Goal: Task Accomplishment & Management: Manage account settings

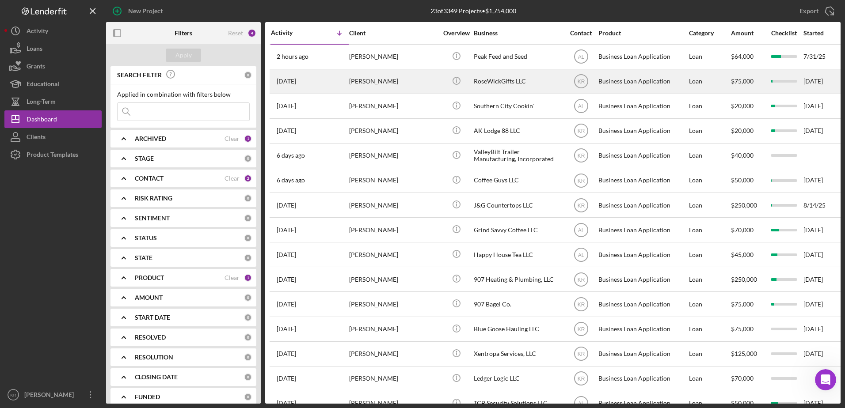
click at [407, 80] on div "[PERSON_NAME]" at bounding box center [393, 81] width 88 height 23
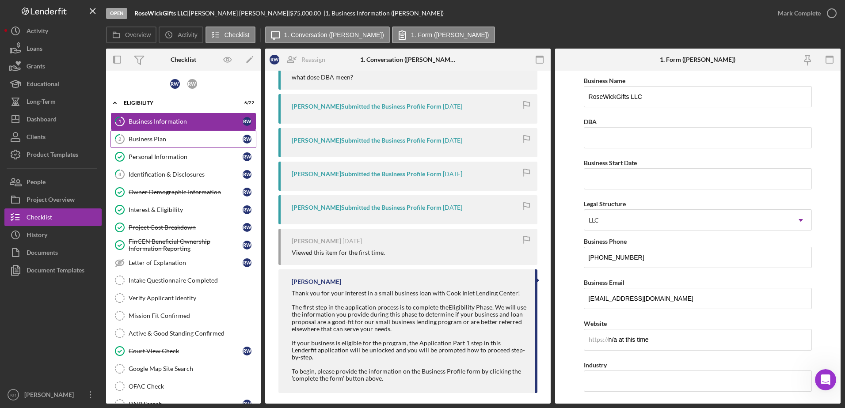
click at [151, 142] on div "Business Plan" at bounding box center [186, 139] width 114 height 7
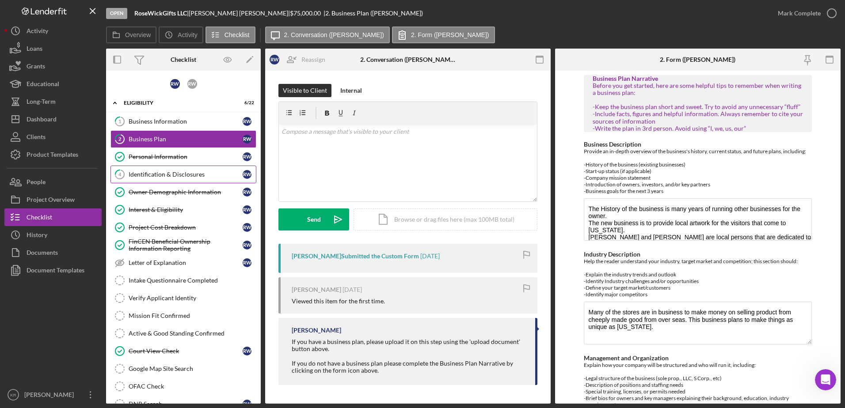
click at [142, 171] on div "Identification & Disclosures" at bounding box center [186, 174] width 114 height 7
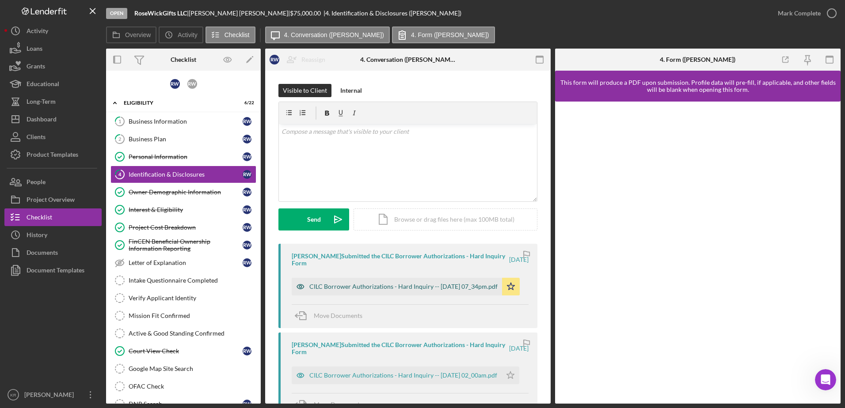
click at [331, 284] on div "CILC Borrower Authorizations - Hard Inquiry -- [DATE] 07_34pm.pdf" at bounding box center [403, 286] width 188 height 7
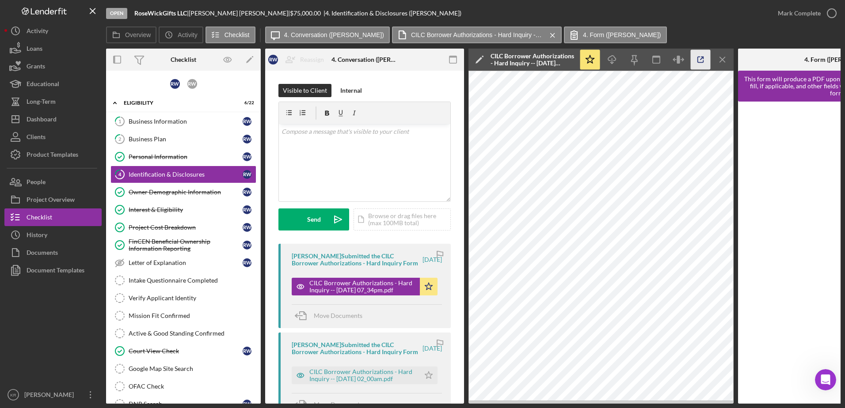
click at [701, 62] on icon "button" at bounding box center [701, 60] width 6 height 6
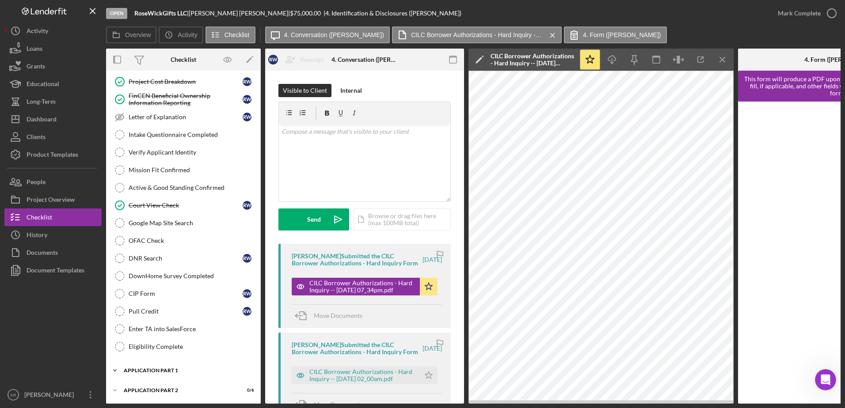
scroll to position [221, 0]
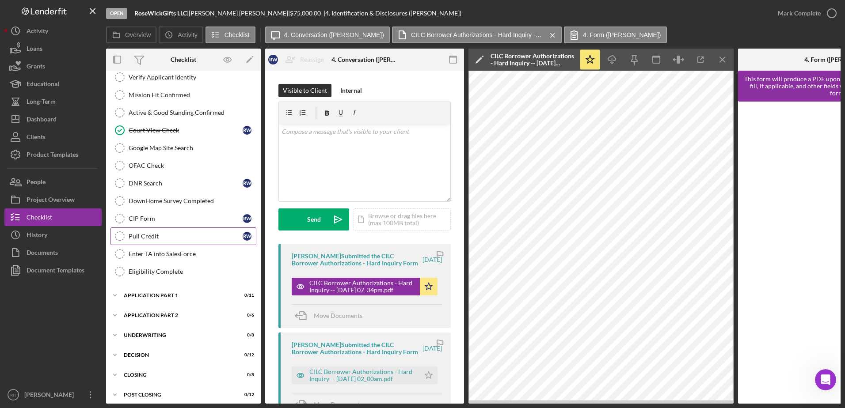
click at [169, 243] on link "Pull Credit Pull Credit R W" at bounding box center [183, 237] width 146 height 18
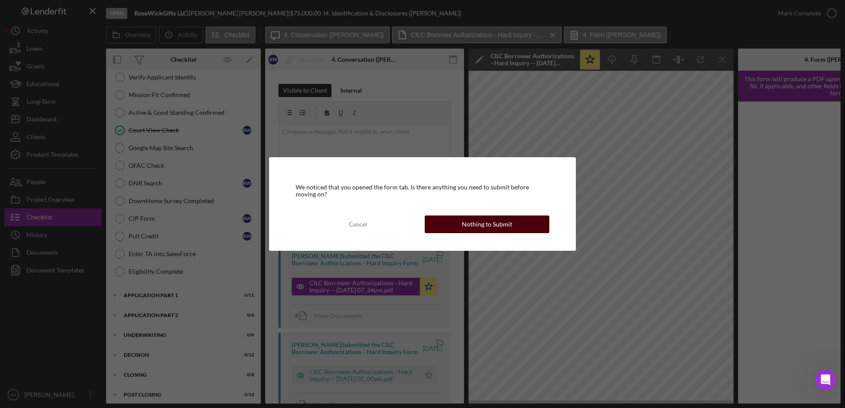
drag, startPoint x: 530, startPoint y: 217, endPoint x: 529, endPoint y: 222, distance: 4.4
click at [529, 222] on button "Nothing to Submit" at bounding box center [487, 225] width 125 height 18
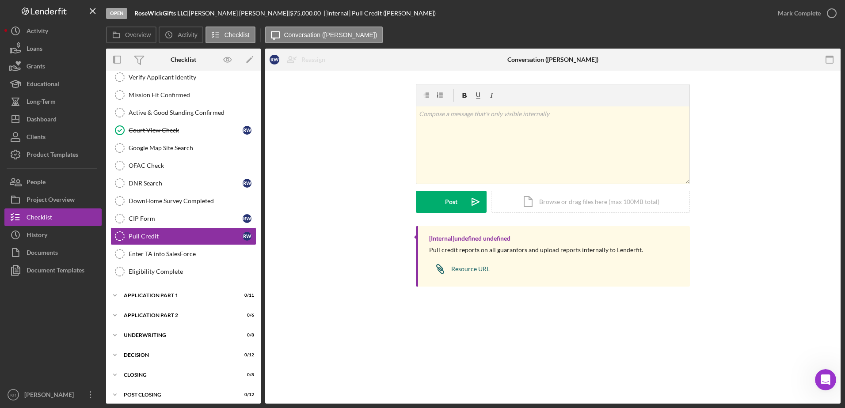
click at [464, 266] on div "Resource URL" at bounding box center [470, 269] width 38 height 7
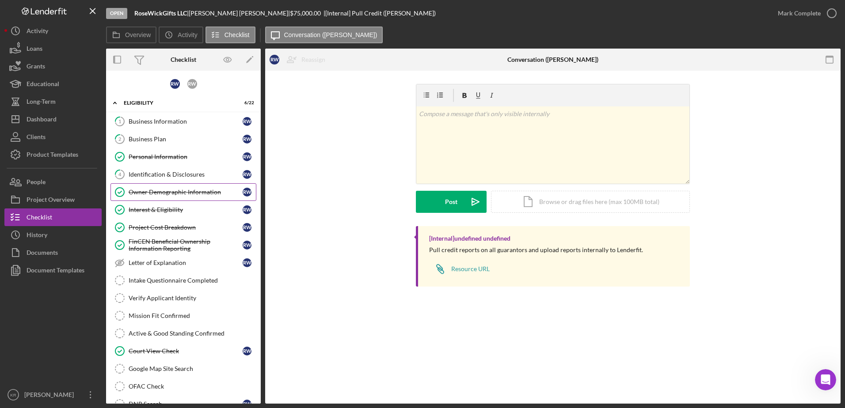
click at [177, 185] on link "Owner Demographic Information Owner Demographic Information R W" at bounding box center [183, 192] width 146 height 18
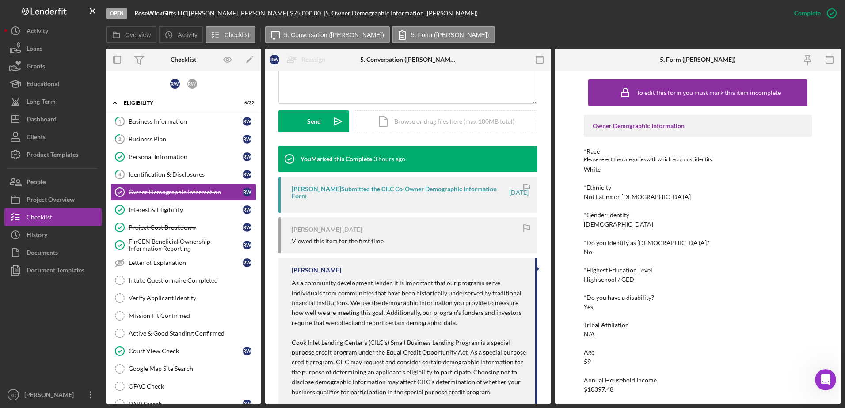
scroll to position [249, 0]
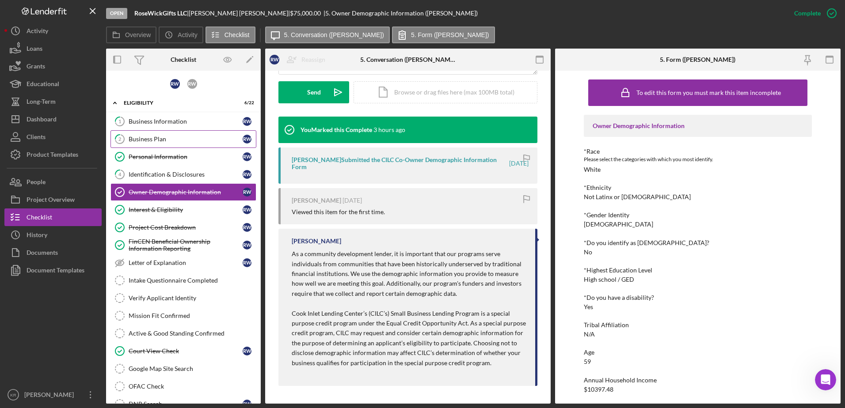
click at [161, 140] on div "Business Plan" at bounding box center [186, 139] width 114 height 7
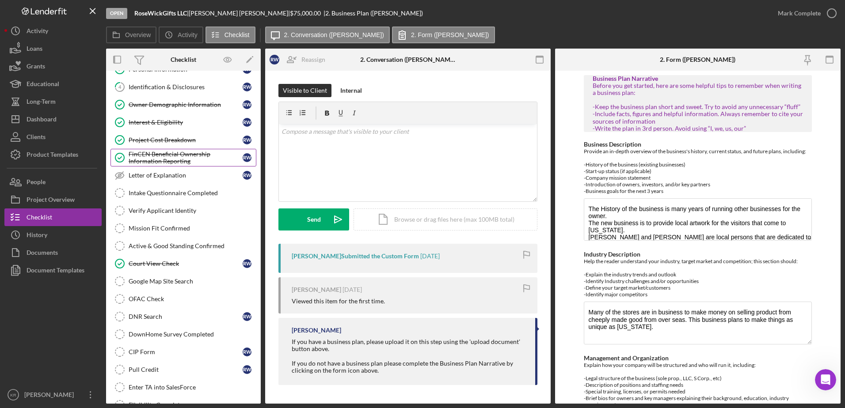
scroll to position [88, 0]
click at [171, 130] on link "Project Cost Breakdown Project Cost Breakdown R W" at bounding box center [183, 139] width 146 height 18
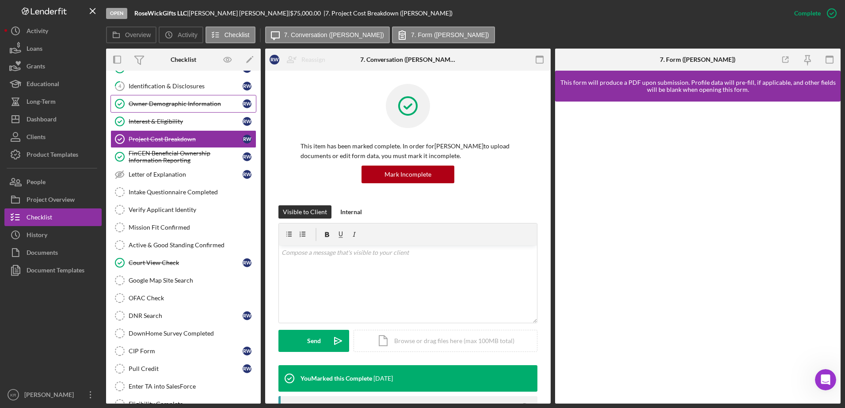
click at [182, 111] on link "Owner Demographic Information Owner Demographic Information R W" at bounding box center [183, 104] width 146 height 18
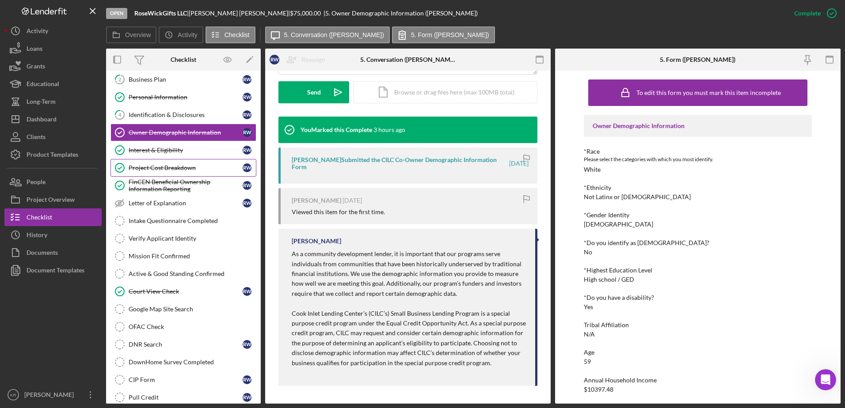
scroll to position [44, 0]
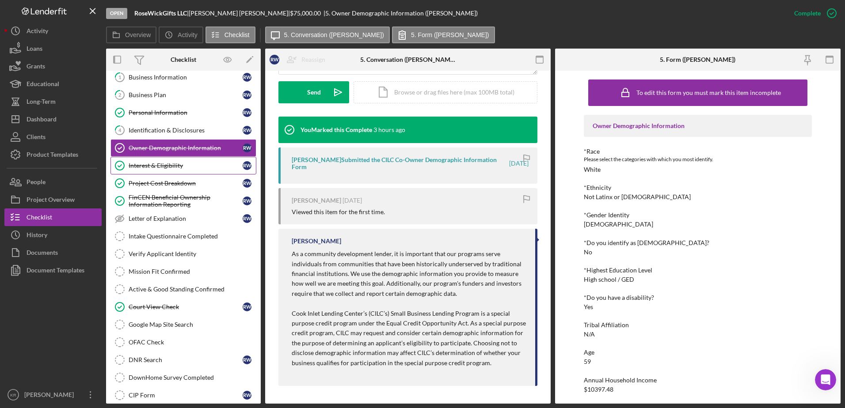
click at [194, 159] on link "Interest & Eligibility Interest & Eligibility R W" at bounding box center [183, 166] width 146 height 18
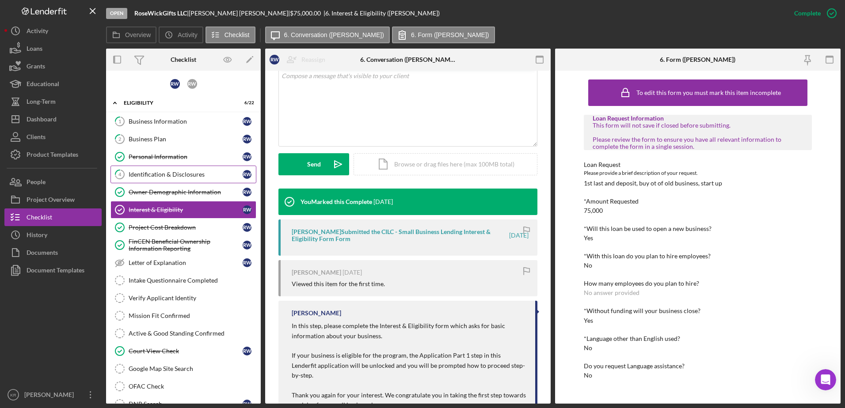
click at [168, 171] on div "Identification & Disclosures" at bounding box center [186, 174] width 114 height 7
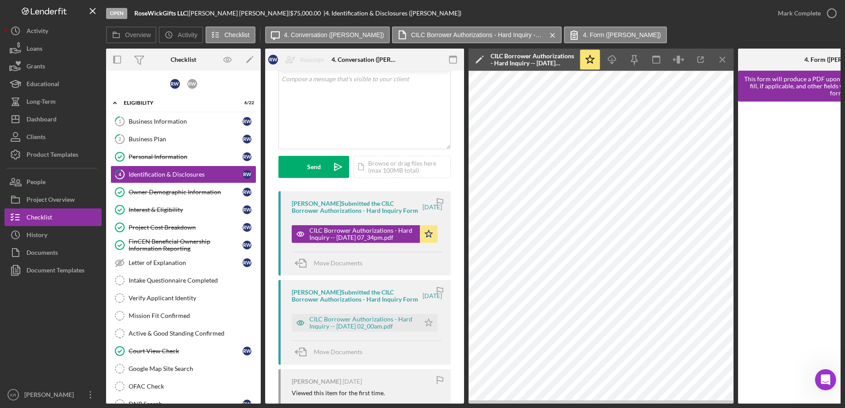
scroll to position [133, 0]
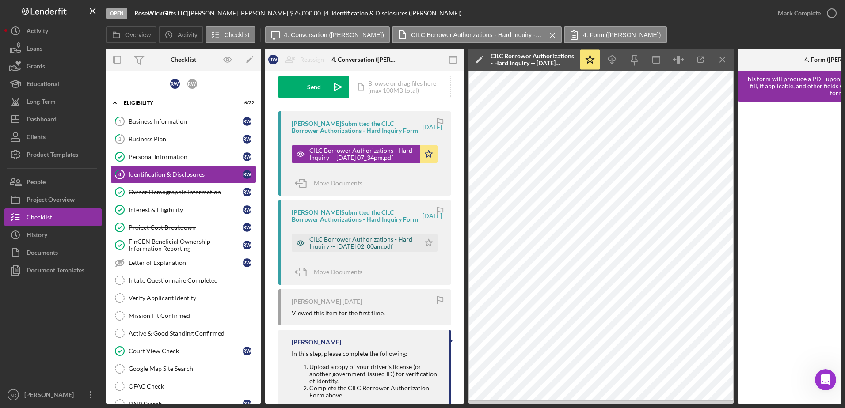
click at [365, 250] on div "CILC Borrower Authorizations - Hard Inquiry -- [DATE] 02_00am.pdf" at bounding box center [362, 243] width 106 height 14
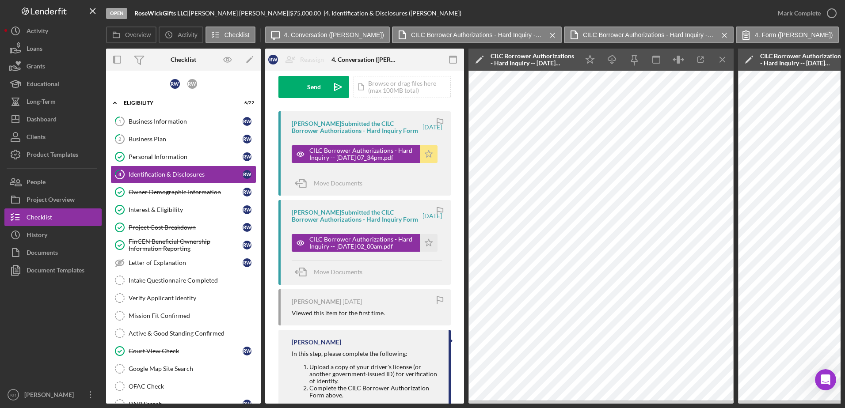
click at [430, 155] on icon "Icon/Star" at bounding box center [429, 154] width 18 height 18
click at [427, 252] on icon "Icon/Star" at bounding box center [429, 243] width 18 height 18
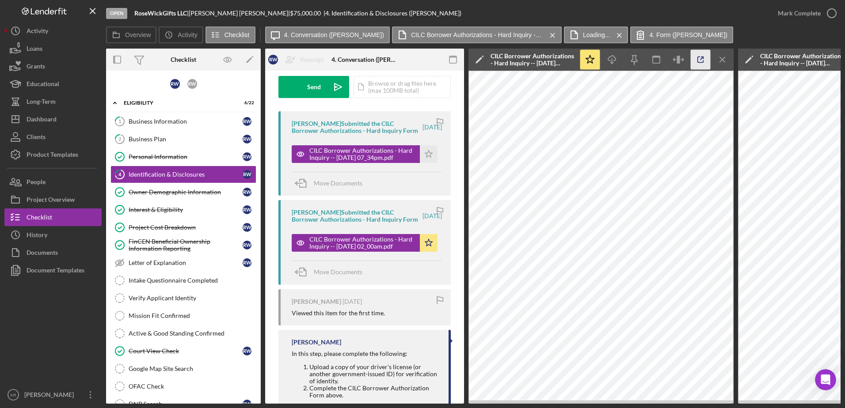
click at [695, 61] on icon "button" at bounding box center [701, 60] width 20 height 20
